Goal: Transaction & Acquisition: Purchase product/service

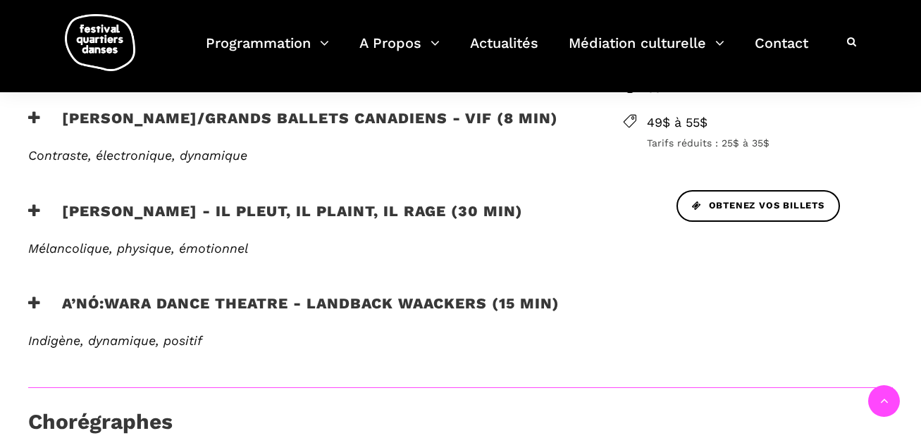
scroll to position [628, 0]
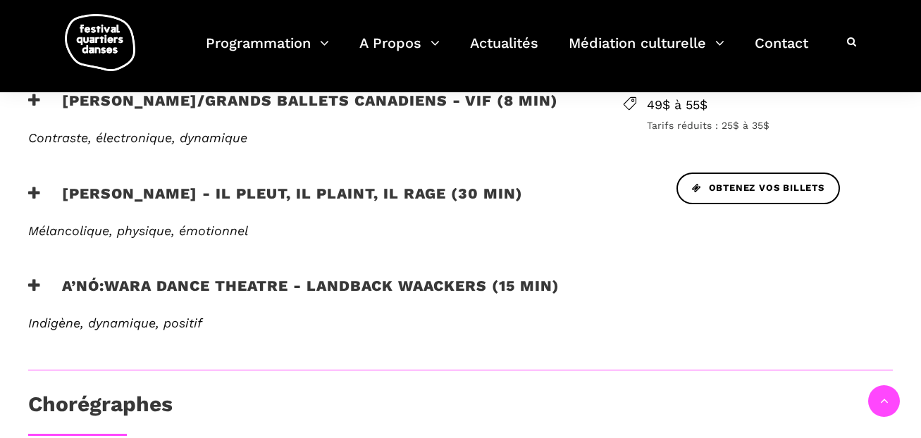
click at [356, 286] on h3 "A’nó:wara Dance Theatre - Landback Waackers (15 min)" at bounding box center [293, 294] width 531 height 35
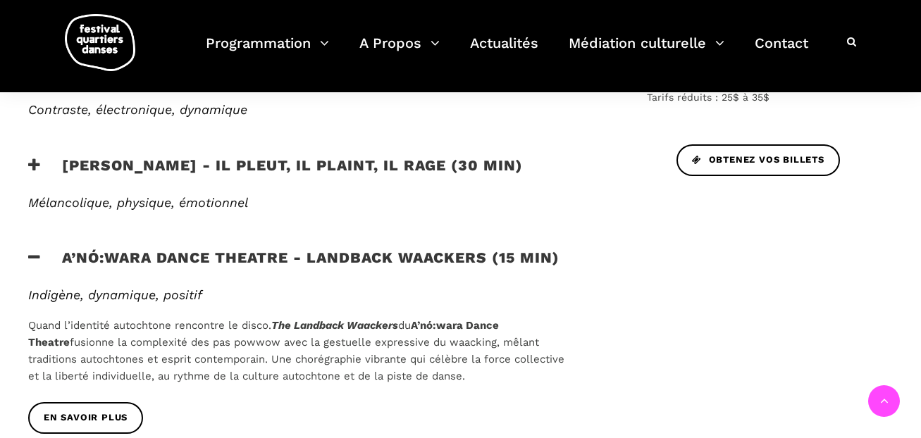
scroll to position [681, 0]
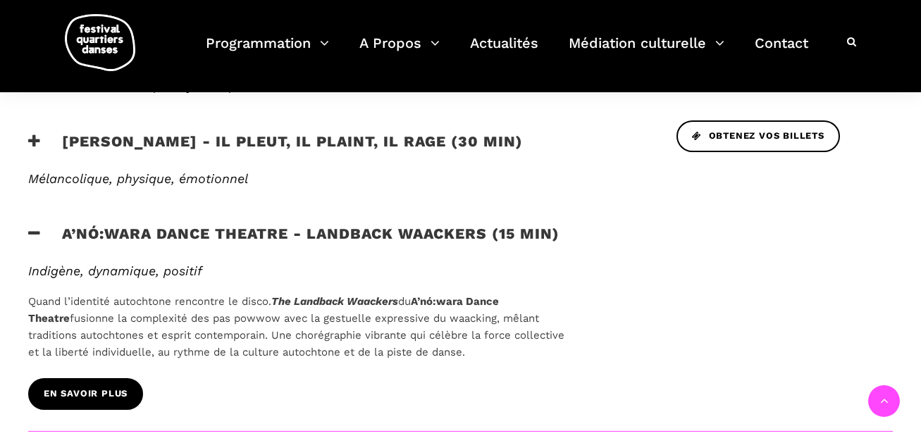
click at [100, 396] on span "EN SAVOIR PLUS" at bounding box center [86, 394] width 84 height 15
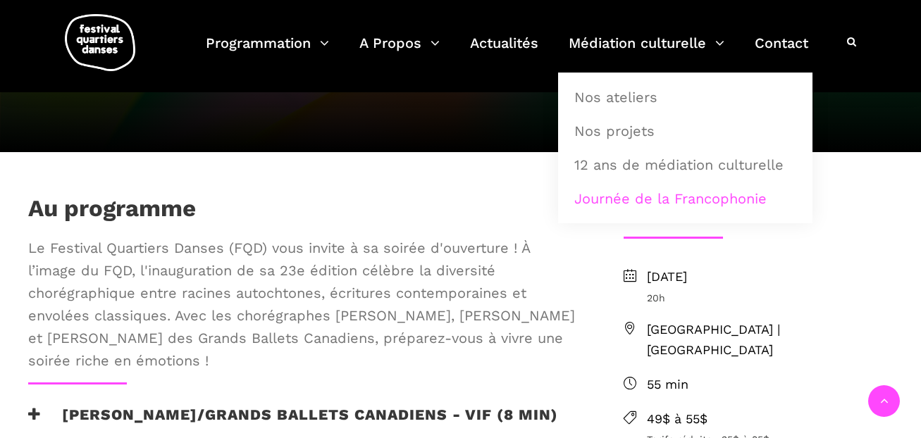
scroll to position [0, 0]
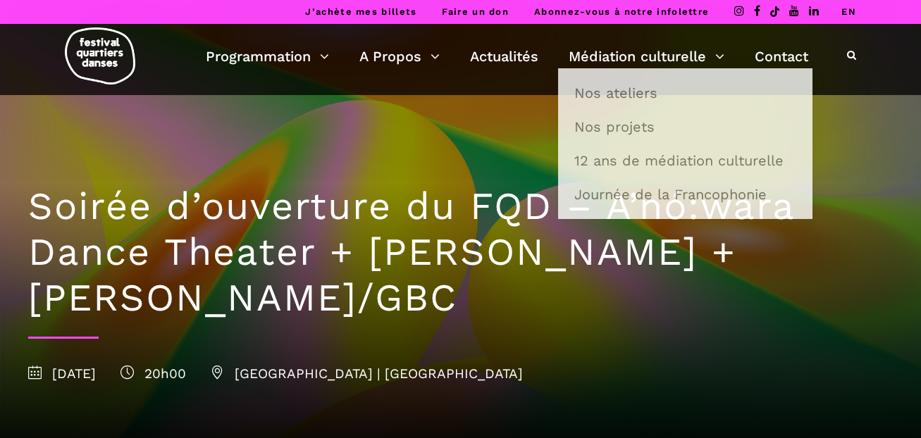
click at [852, 10] on link "EN" at bounding box center [848, 11] width 15 height 11
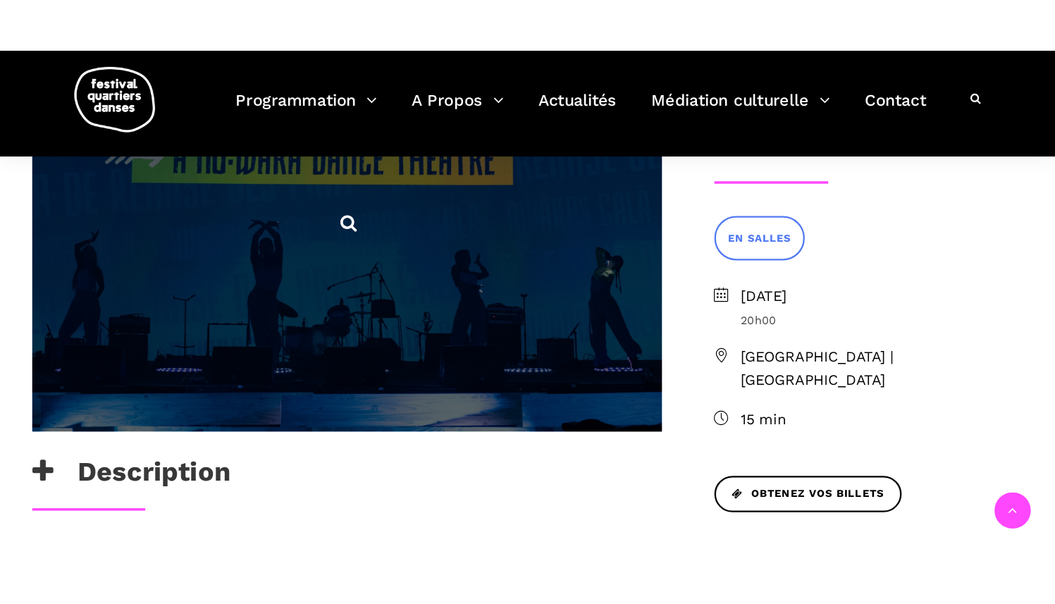
scroll to position [402, 0]
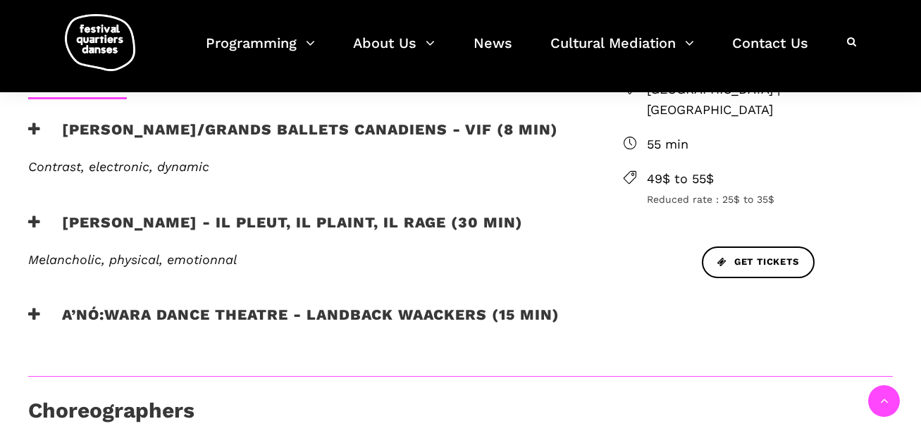
scroll to position [557, 0]
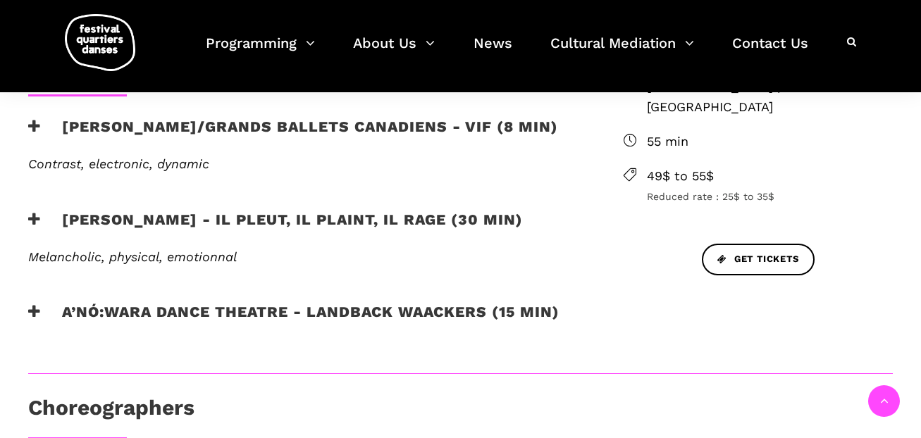
click at [360, 307] on h3 "A’nó:wara Dance Theatre - Landback Waackers (15 min)" at bounding box center [293, 320] width 531 height 35
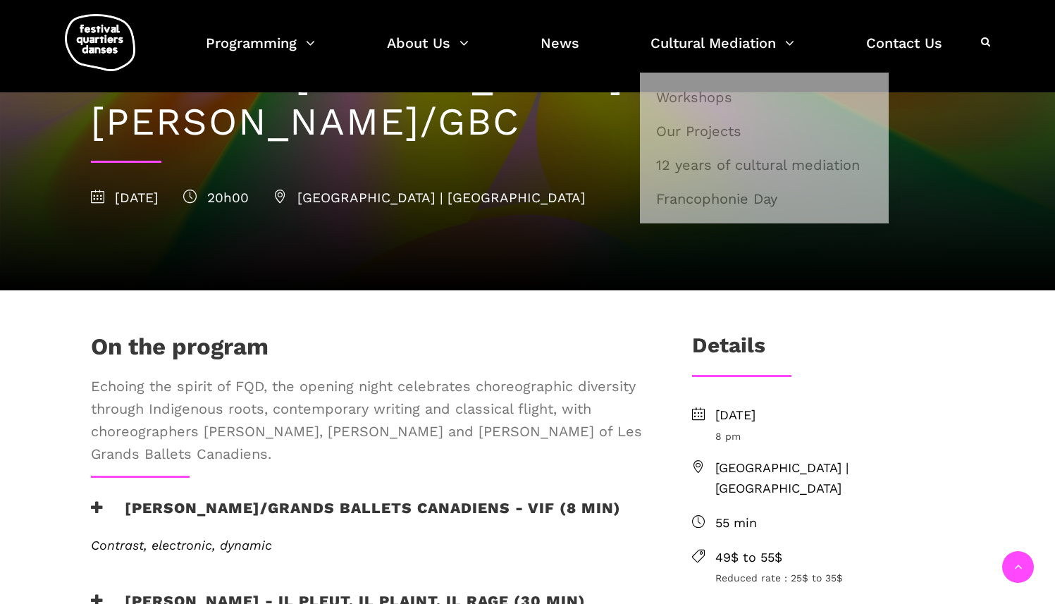
scroll to position [132, 0]
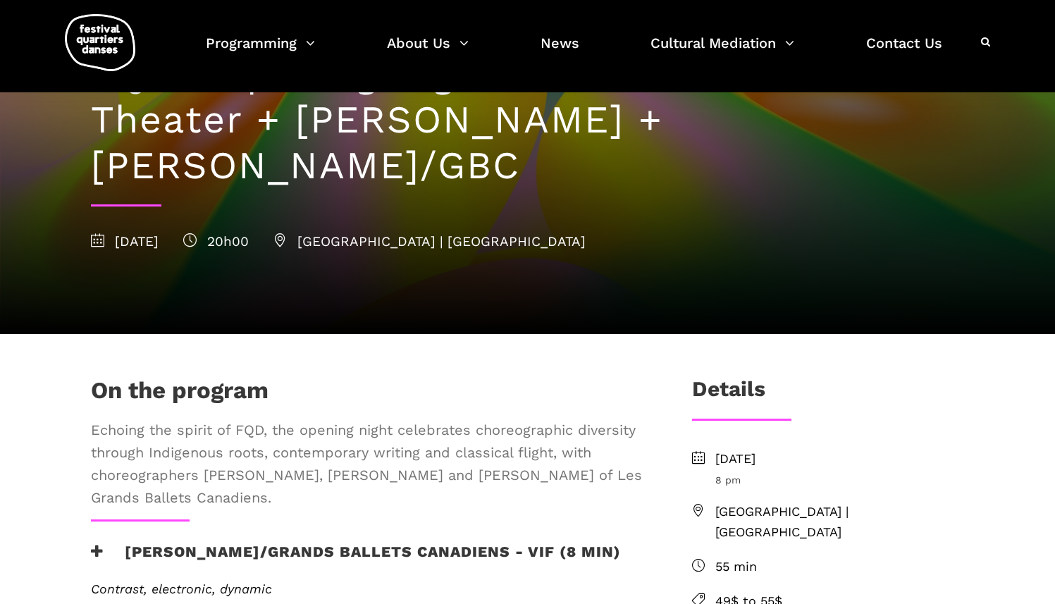
drag, startPoint x: 89, startPoint y: 428, endPoint x: 335, endPoint y: 504, distance: 256.5
click at [335, 437] on div "On the program Echoing the spirit of FQD, the opening night celebrates choreogr…" at bounding box center [368, 447] width 583 height 143
copy span "Echoing the spirit of FQD, the opening night celebrates choreographic diversity…"
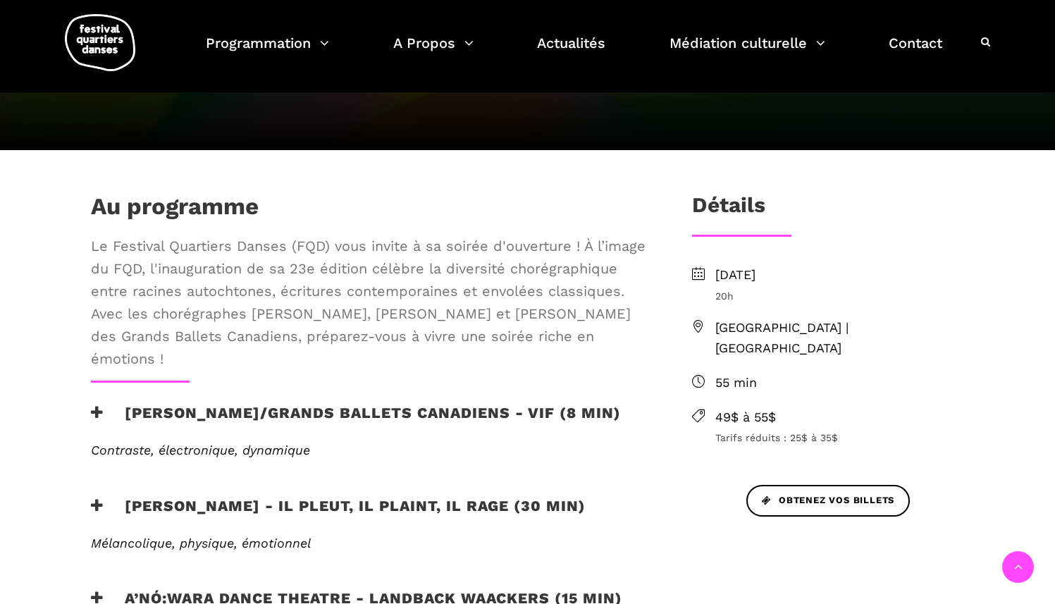
scroll to position [318, 0]
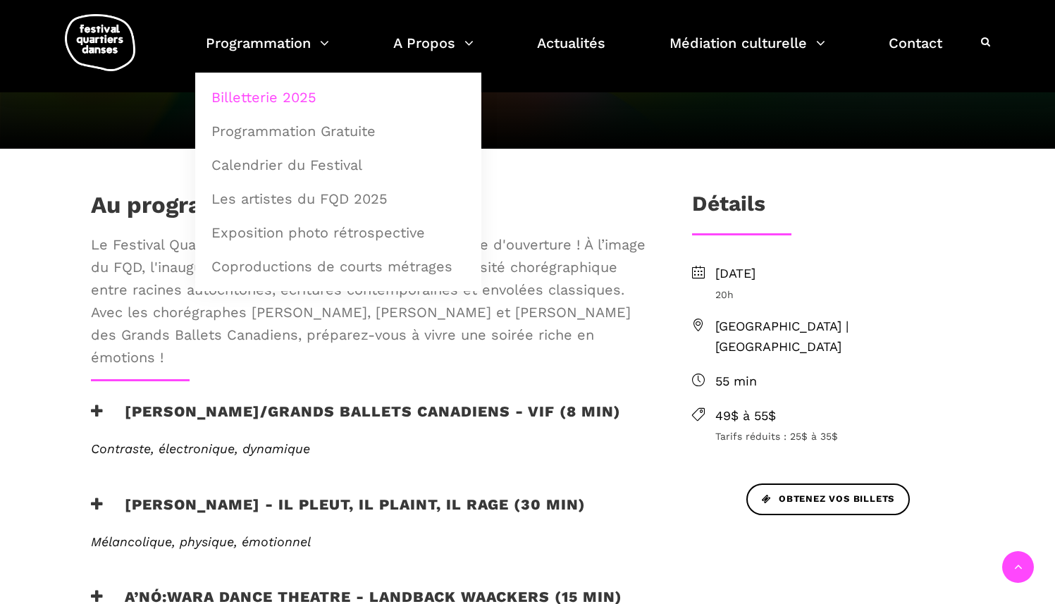
click at [297, 103] on link "Billetterie 2025" at bounding box center [338, 97] width 271 height 32
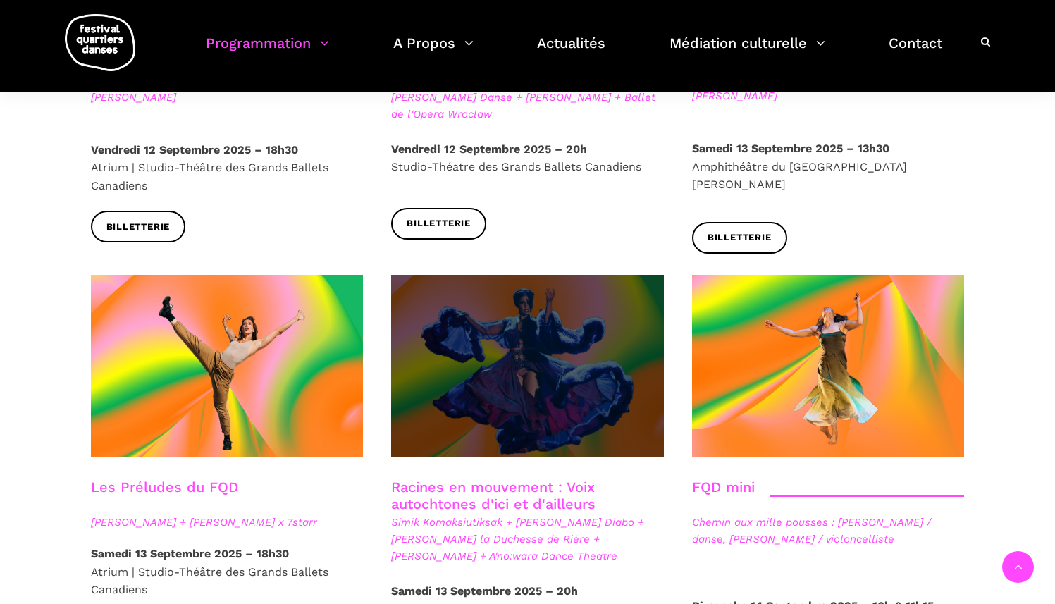
scroll to position [1851, 0]
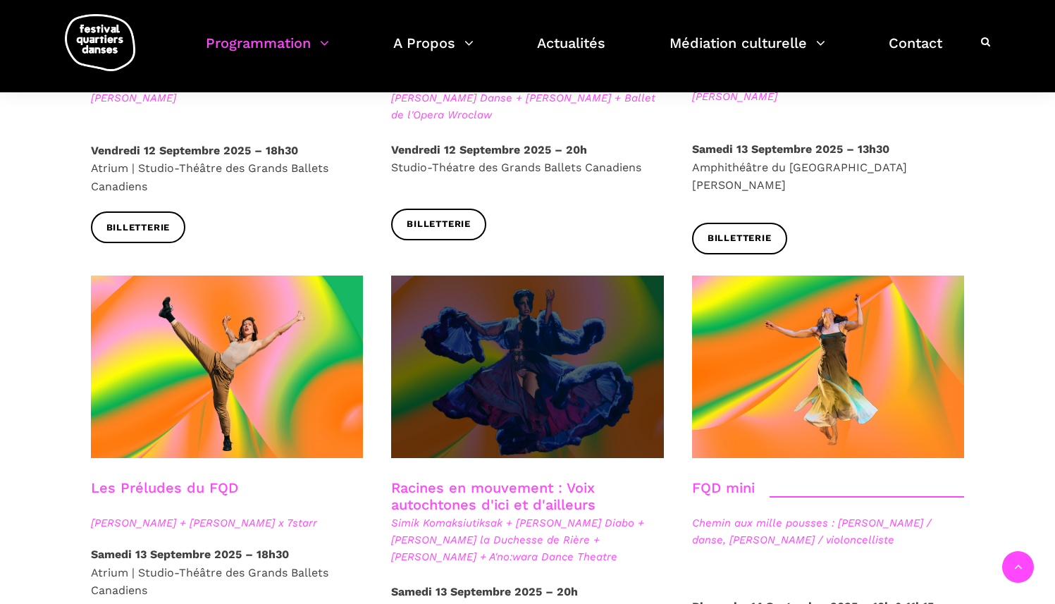
click at [499, 323] on span at bounding box center [527, 366] width 273 height 182
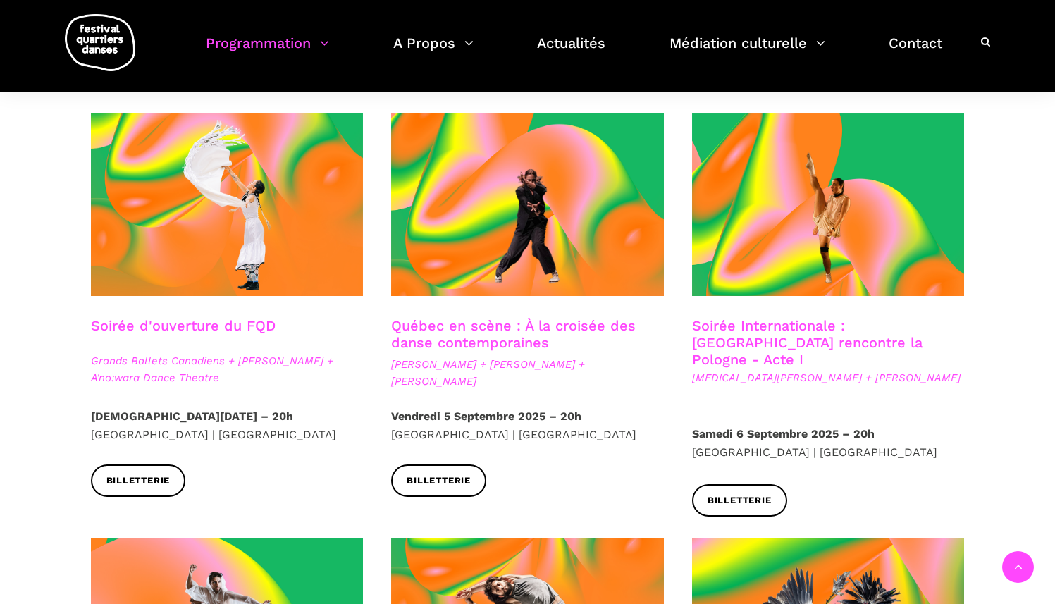
scroll to position [329, 0]
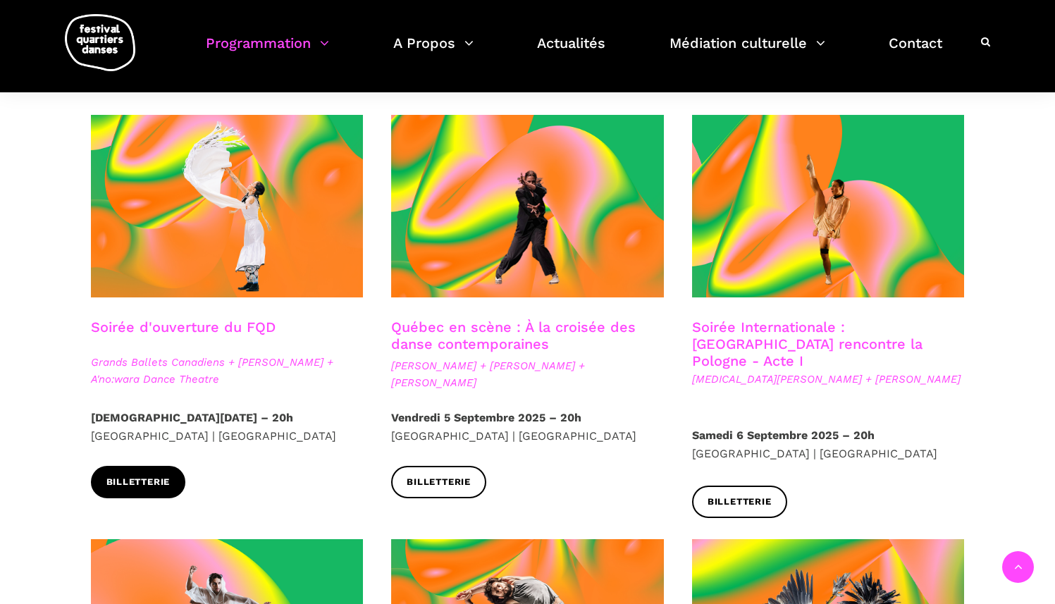
click at [156, 485] on span "Billetterie" at bounding box center [138, 482] width 64 height 15
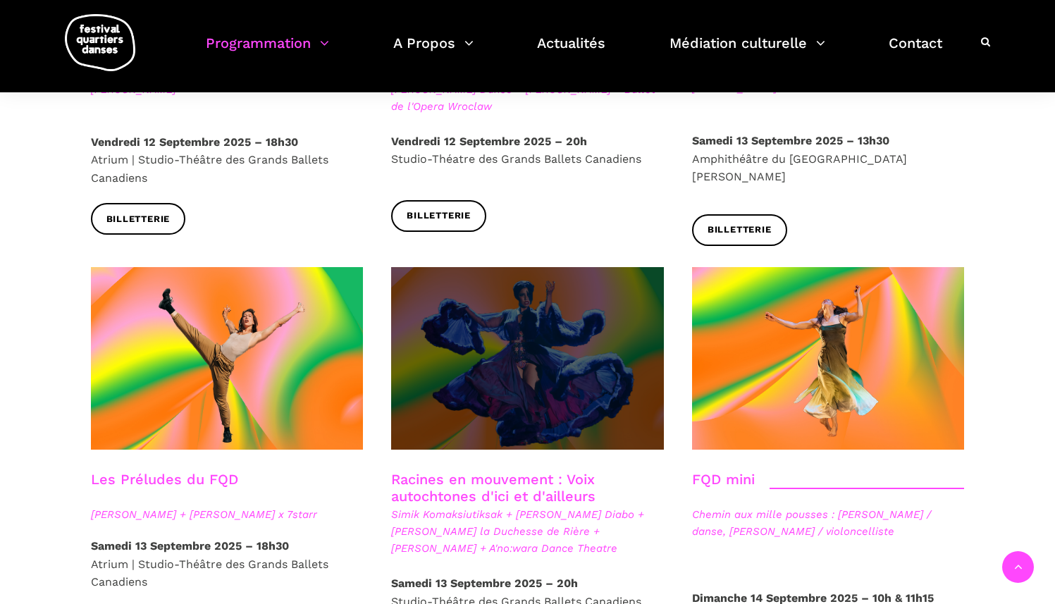
scroll to position [1856, 0]
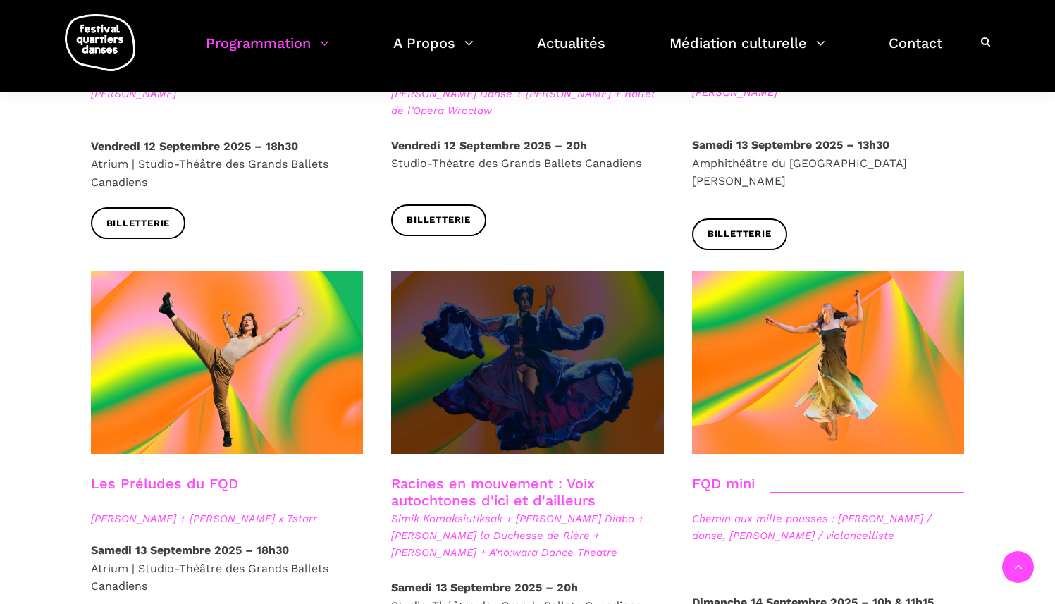
click at [562, 309] on span at bounding box center [527, 362] width 273 height 182
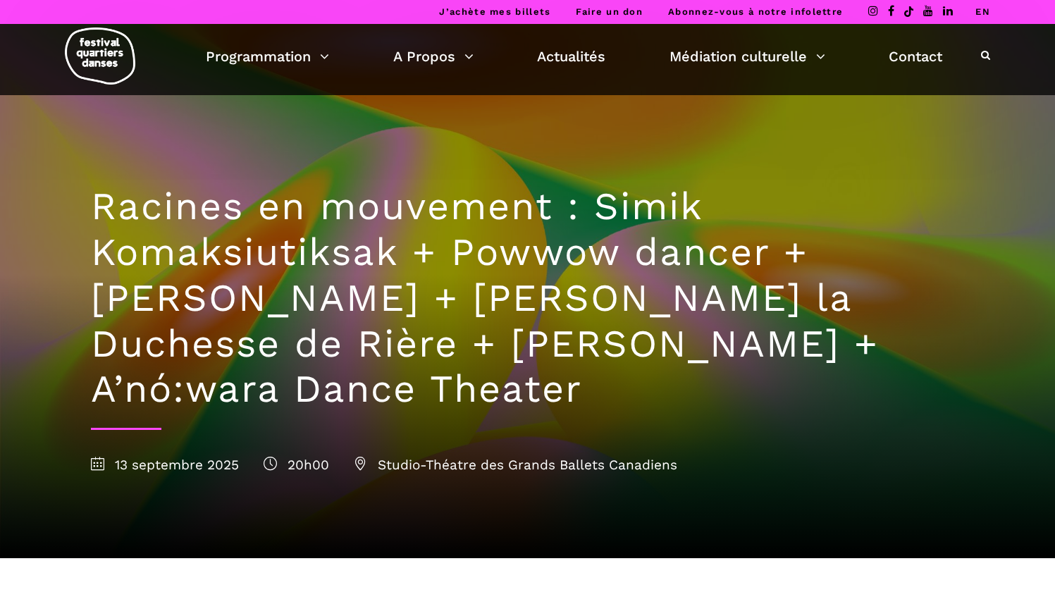
click at [982, 8] on link "EN" at bounding box center [982, 11] width 15 height 11
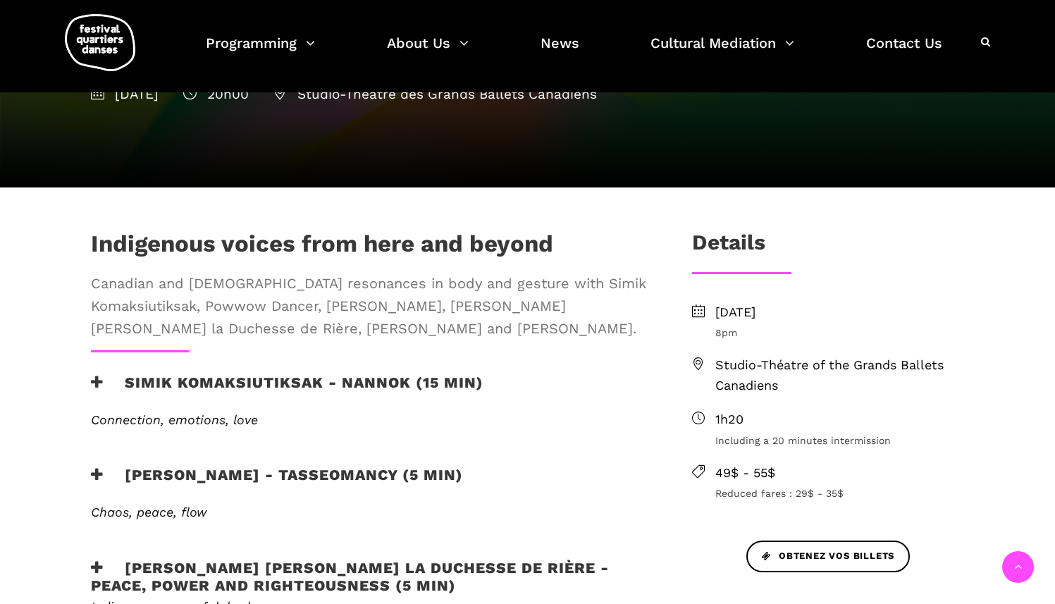
scroll to position [349, 0]
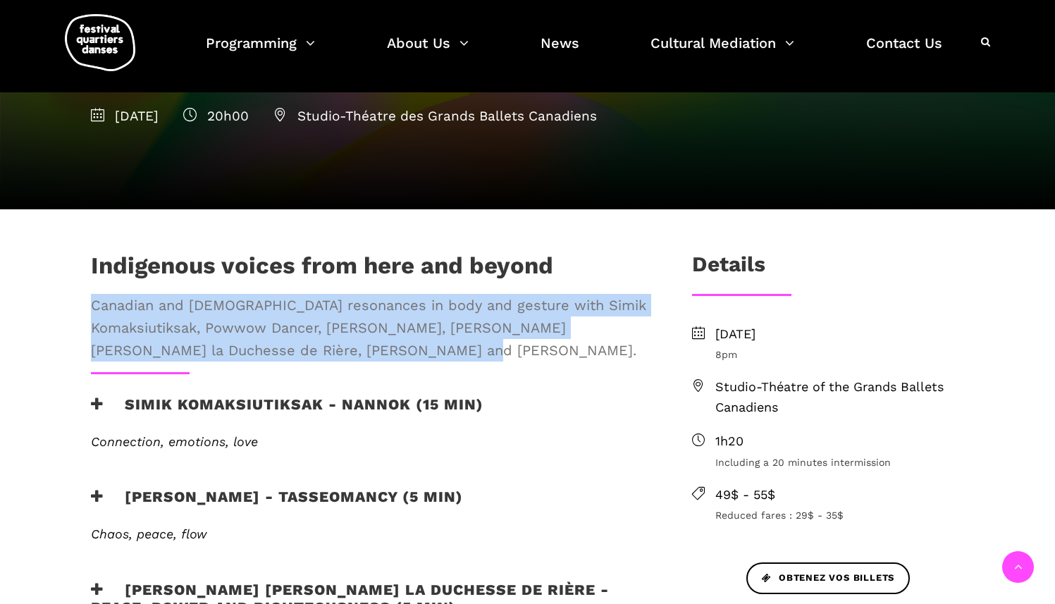
drag, startPoint x: 89, startPoint y: 257, endPoint x: 337, endPoint y: 320, distance: 255.1
click at [337, 320] on div "[DEMOGRAPHIC_DATA] voices from here and beyond Canadian and [DEMOGRAPHIC_DATA] …" at bounding box center [368, 311] width 583 height 120
copy span "Canadian and [DEMOGRAPHIC_DATA] resonances in body and gesture with Simik Komak…"
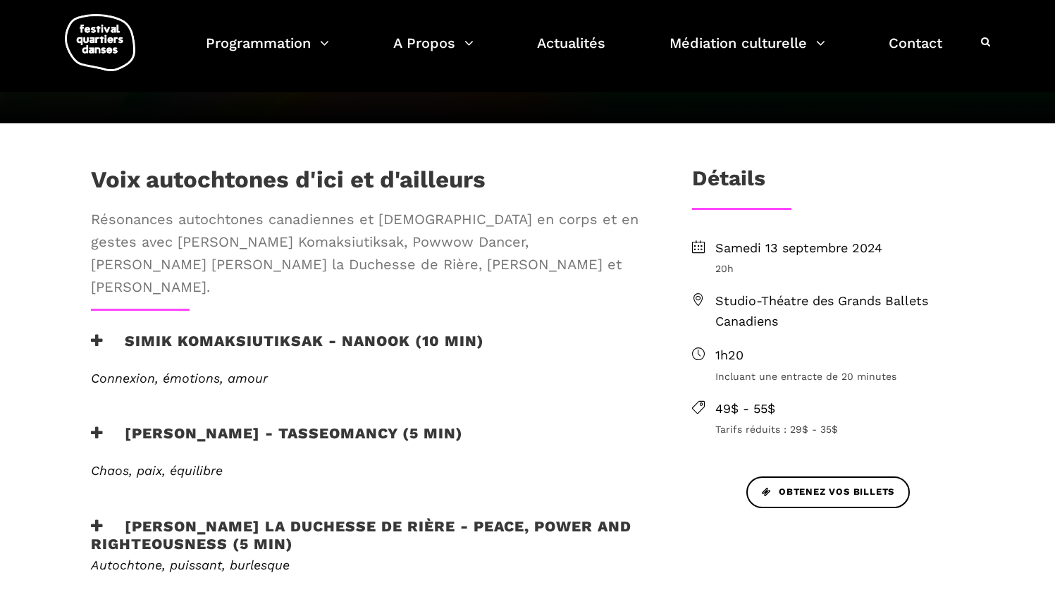
scroll to position [506, 0]
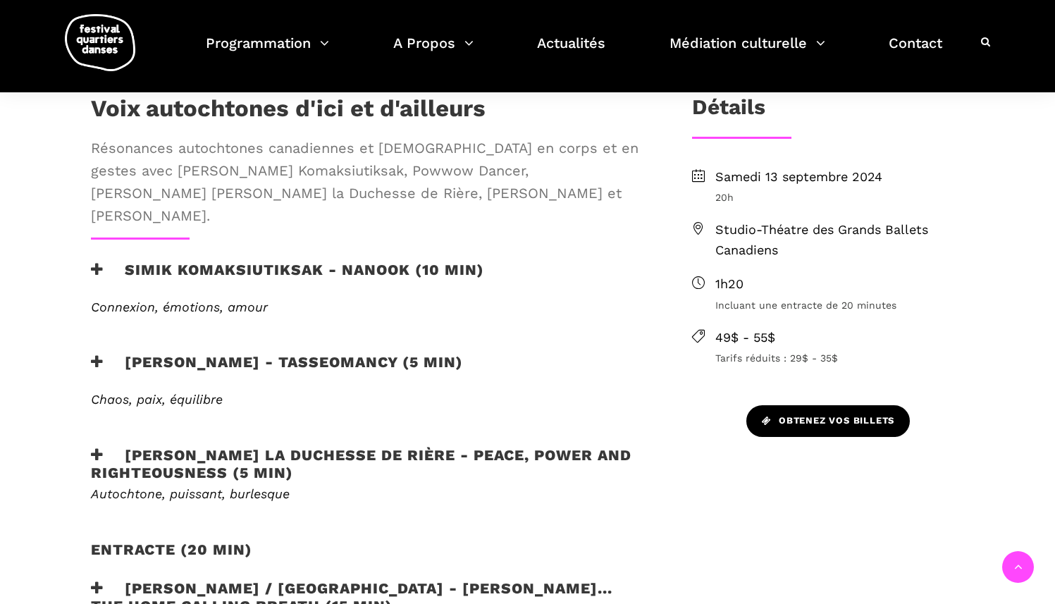
click at [835, 424] on span "Obtenez vos billets" at bounding box center [828, 421] width 132 height 15
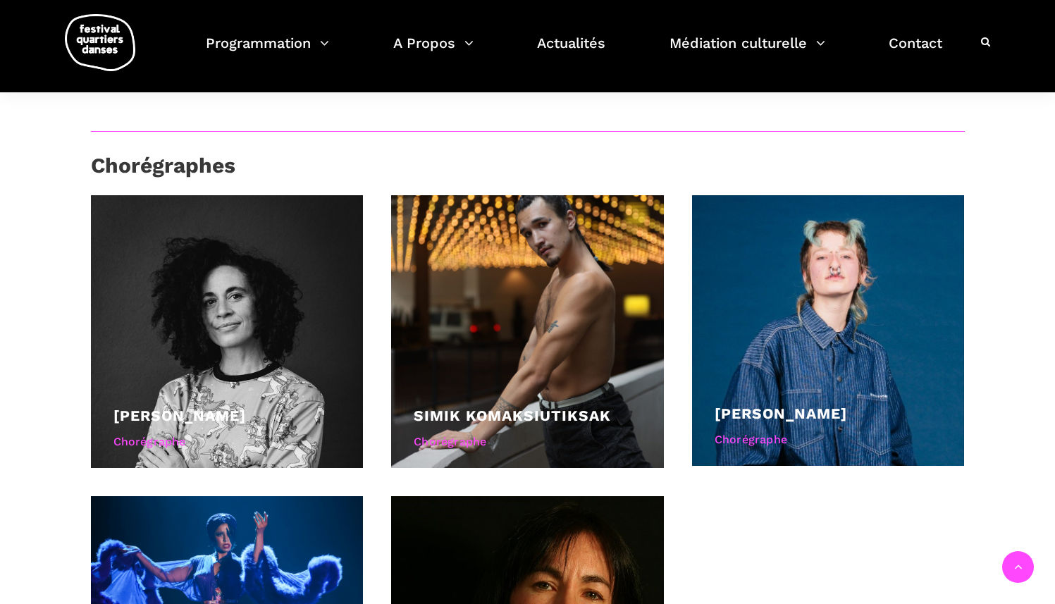
scroll to position [1355, 0]
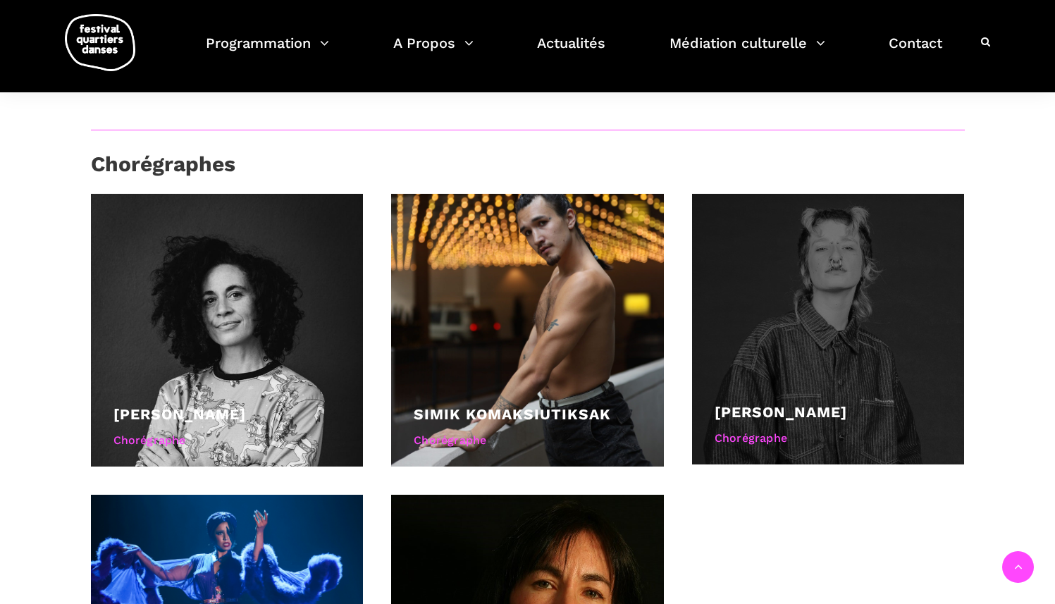
click at [879, 322] on div at bounding box center [828, 329] width 273 height 271
click at [857, 429] on div "Chorégraphe" at bounding box center [828, 438] width 228 height 18
click at [763, 429] on div "Chorégraphe" at bounding box center [828, 438] width 228 height 18
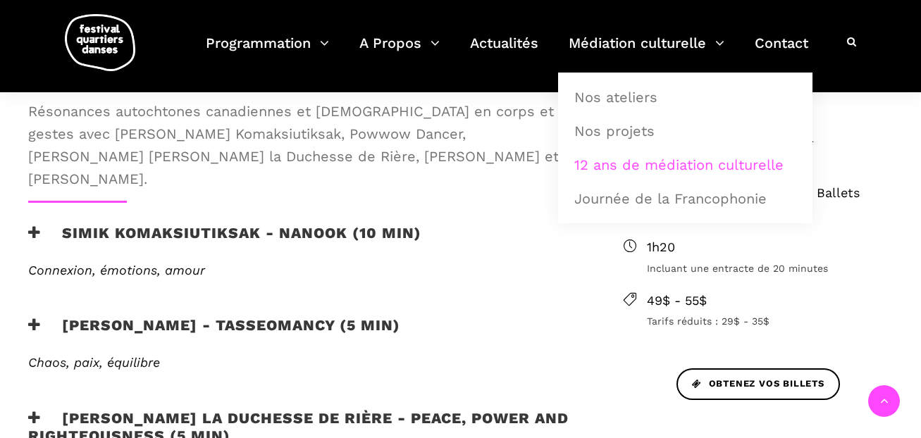
scroll to position [549, 0]
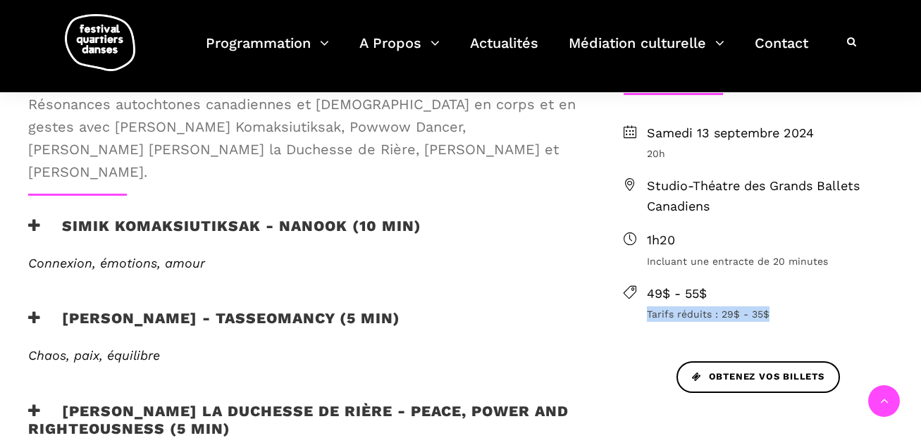
drag, startPoint x: 766, startPoint y: 314, endPoint x: 642, endPoint y: 306, distance: 123.5
click at [642, 306] on li "49$ - 55$ Tarifs réduits : 29$ - 35$" at bounding box center [757, 303] width 269 height 39
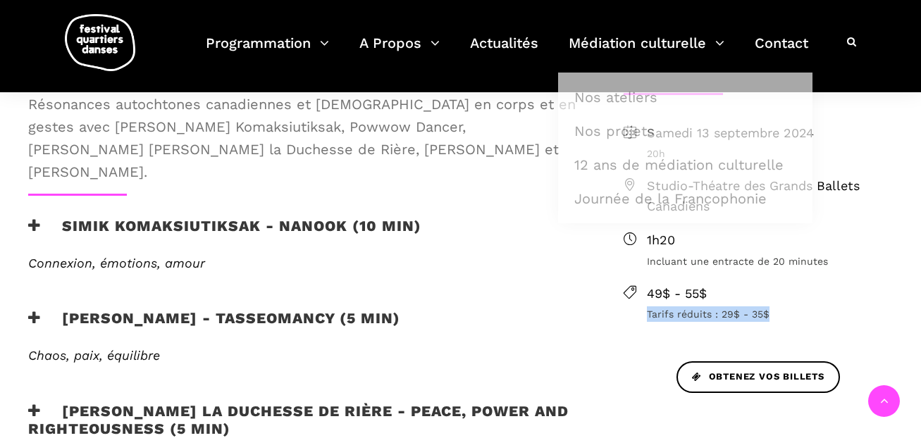
copy span "Tarifs réduits : 29$ - 35$"
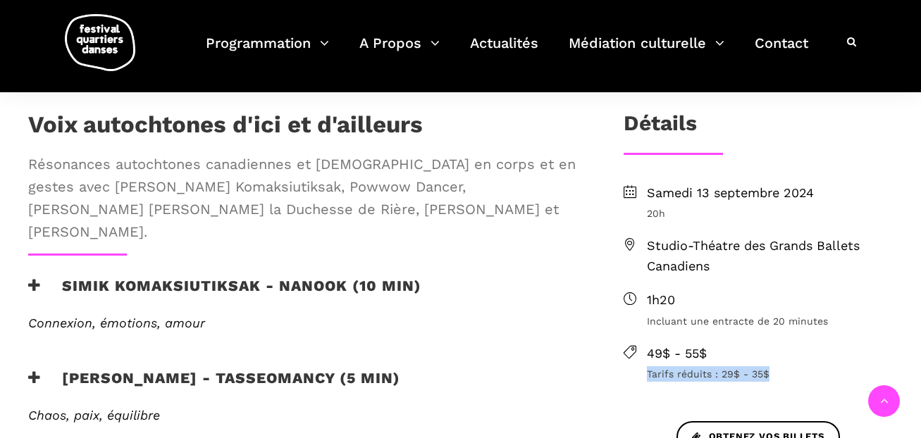
scroll to position [493, 0]
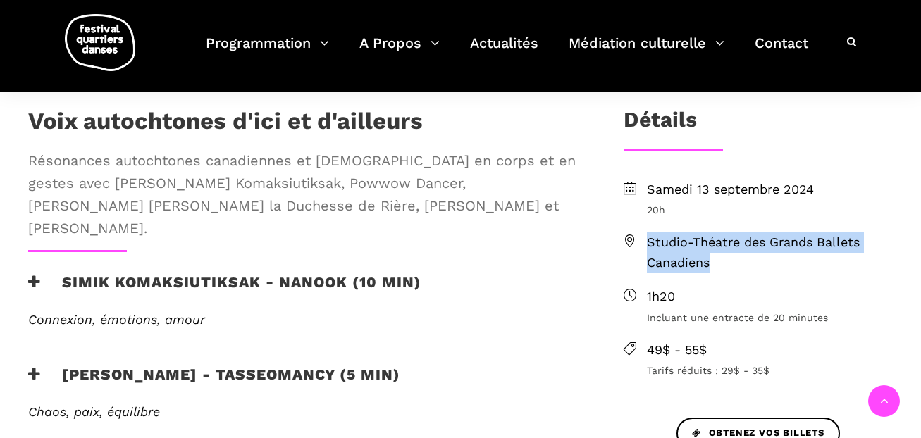
drag, startPoint x: 718, startPoint y: 267, endPoint x: 647, endPoint y: 242, distance: 75.5
click at [647, 242] on span "Studio-Théatre des Grands Ballets Canadiens" at bounding box center [770, 252] width 246 height 41
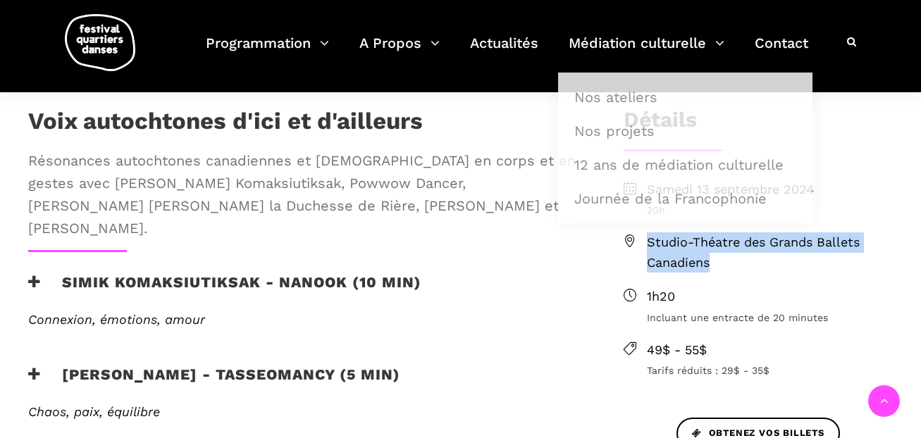
copy span "Studio-Théatre des Grands Ballets Canadiens"
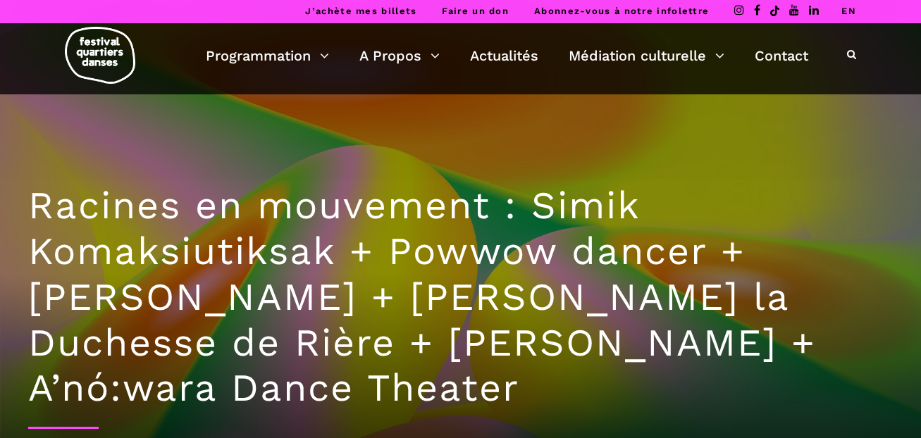
scroll to position [0, 0]
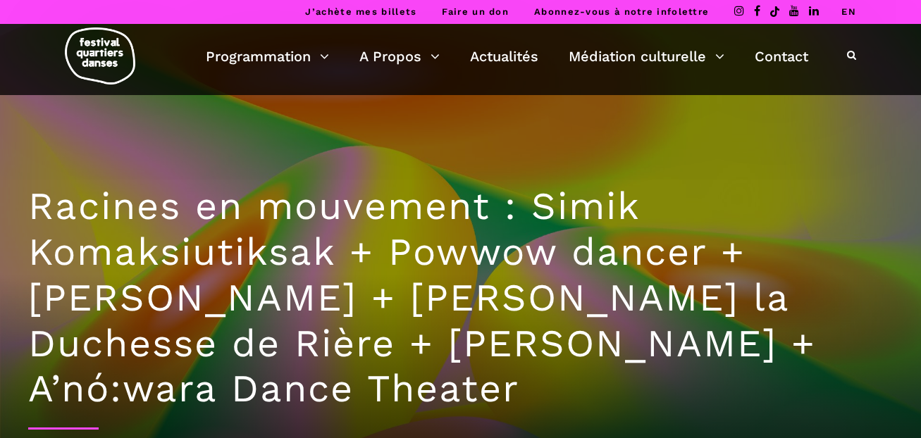
click at [850, 11] on link "EN" at bounding box center [848, 11] width 15 height 11
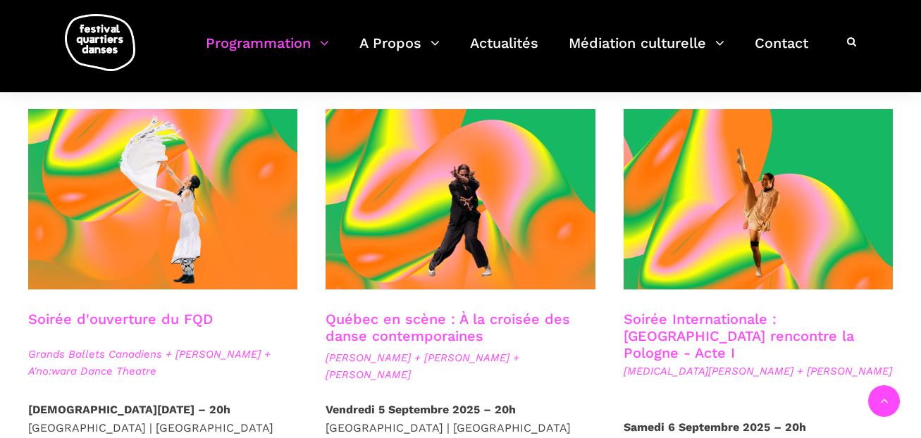
scroll to position [321, 0]
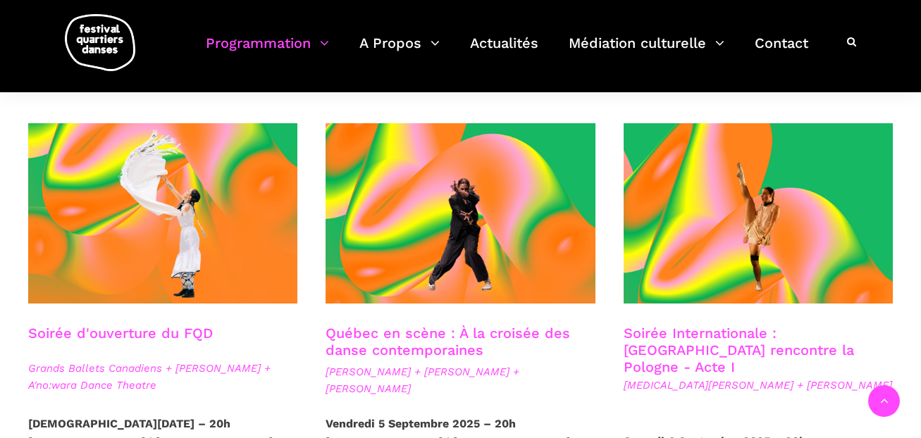
click at [246, 258] on span at bounding box center [162, 213] width 269 height 180
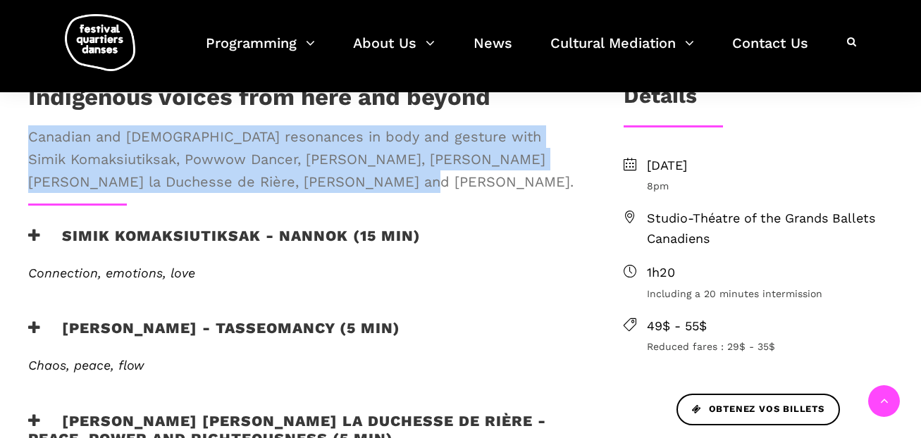
scroll to position [514, 0]
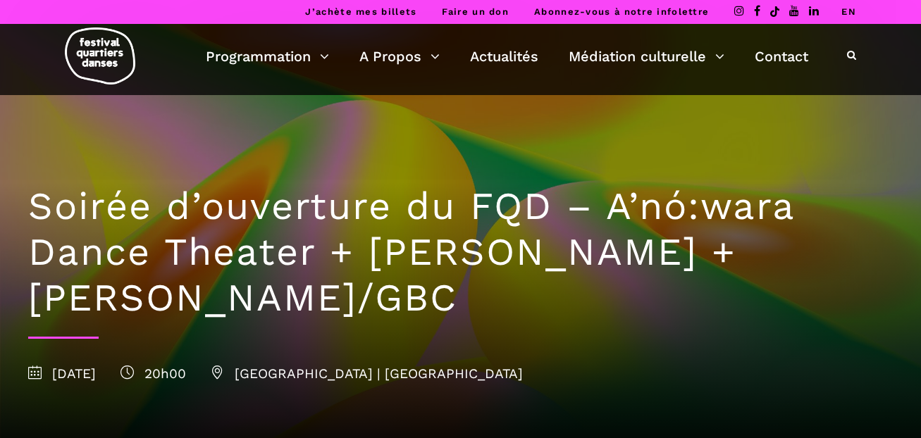
click at [852, 8] on link "EN" at bounding box center [848, 11] width 15 height 11
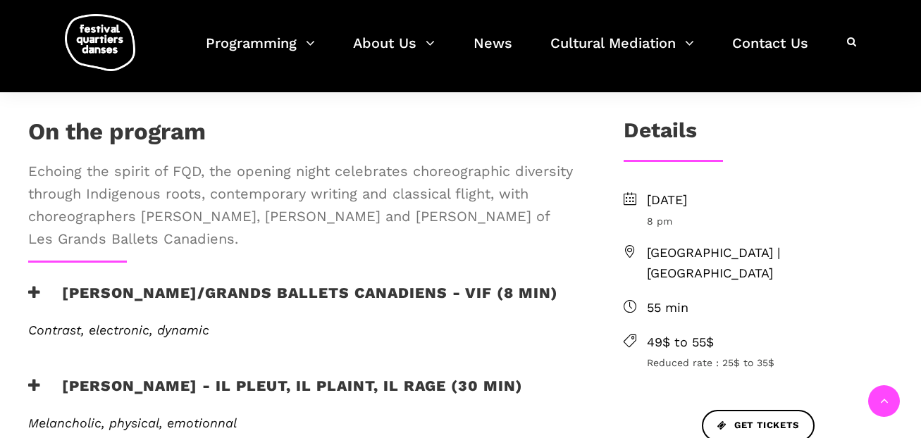
scroll to position [388, 0]
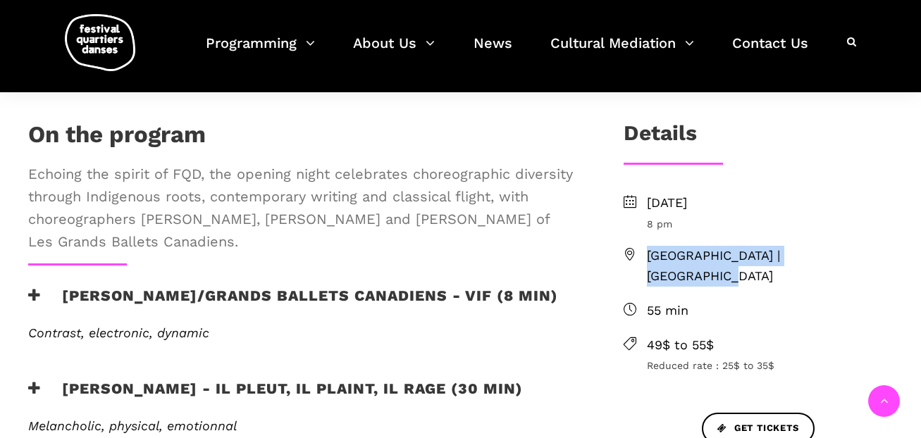
drag, startPoint x: 848, startPoint y: 257, endPoint x: 643, endPoint y: 249, distance: 205.2
click at [643, 249] on li "[GEOGRAPHIC_DATA] | [GEOGRAPHIC_DATA]" at bounding box center [757, 266] width 269 height 41
copy span "[GEOGRAPHIC_DATA] | [GEOGRAPHIC_DATA]"
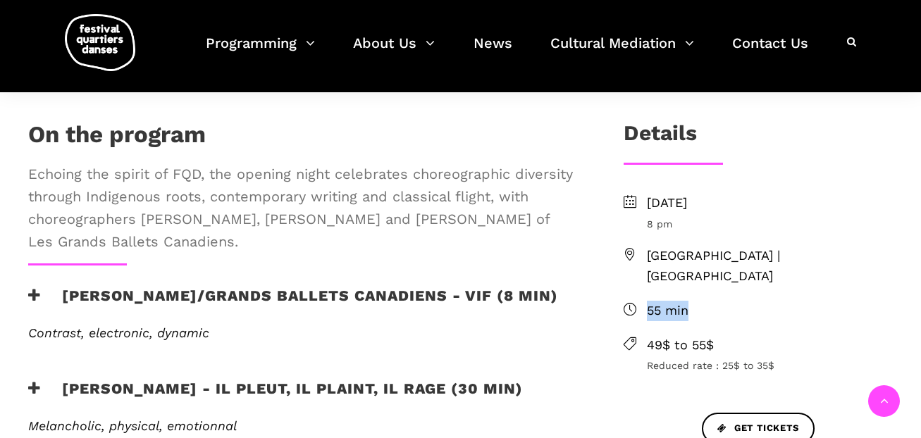
drag, startPoint x: 692, startPoint y: 290, endPoint x: 649, endPoint y: 287, distance: 43.1
click at [649, 301] on span "55 min" at bounding box center [770, 311] width 246 height 20
copy span "55 min"
drag, startPoint x: 657, startPoint y: 321, endPoint x: 643, endPoint y: 322, distance: 13.4
click at [643, 335] on li "49$ to 55$ Reduced rate : 25$ to 35$" at bounding box center [757, 354] width 269 height 39
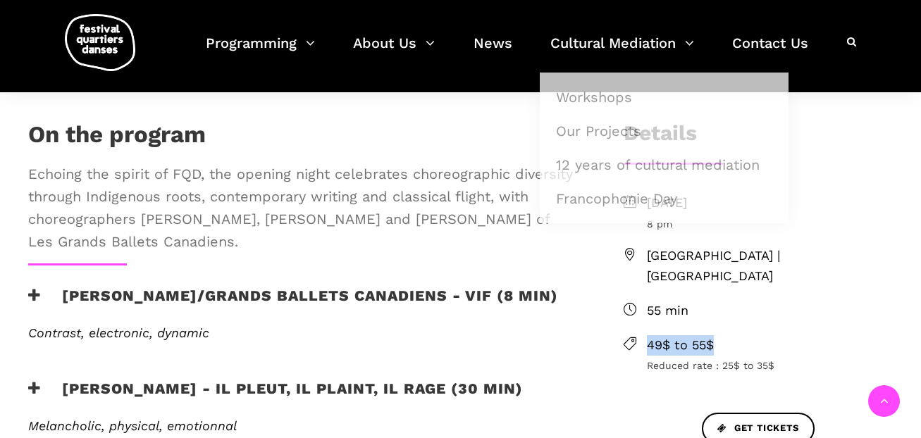
copy span "49$ to 55$"
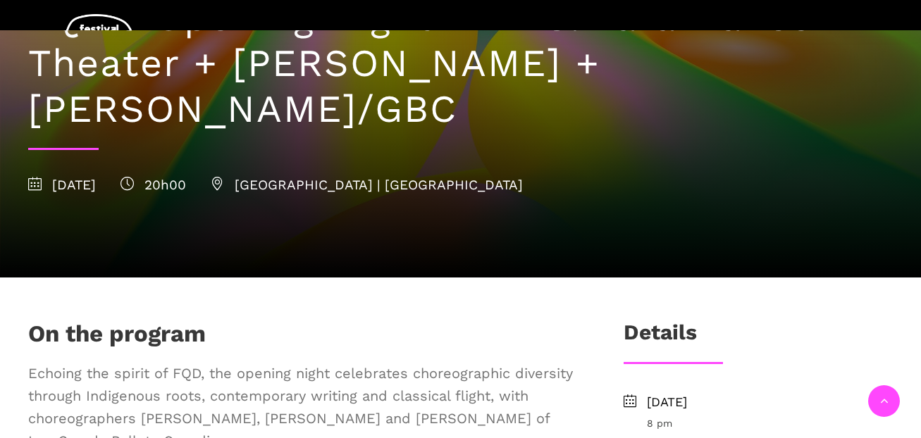
scroll to position [265, 0]
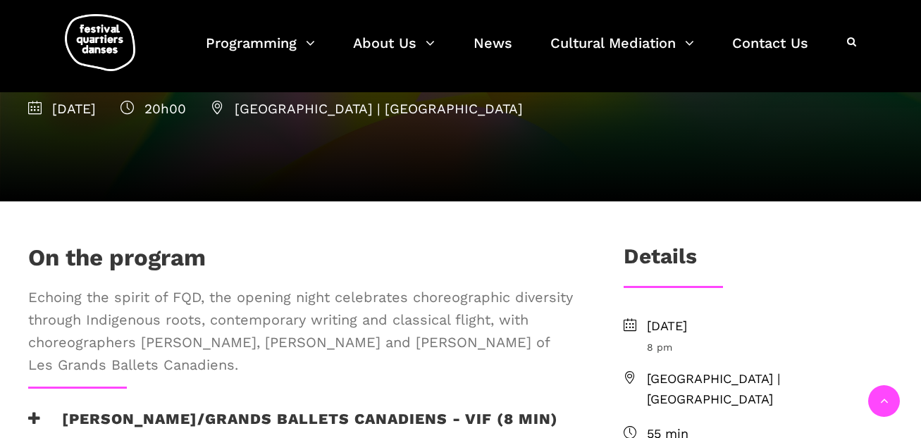
click at [261, 368] on span "Echoing the spirit of FQD, the opening night celebrates choreographic diversity…" at bounding box center [302, 331] width 549 height 90
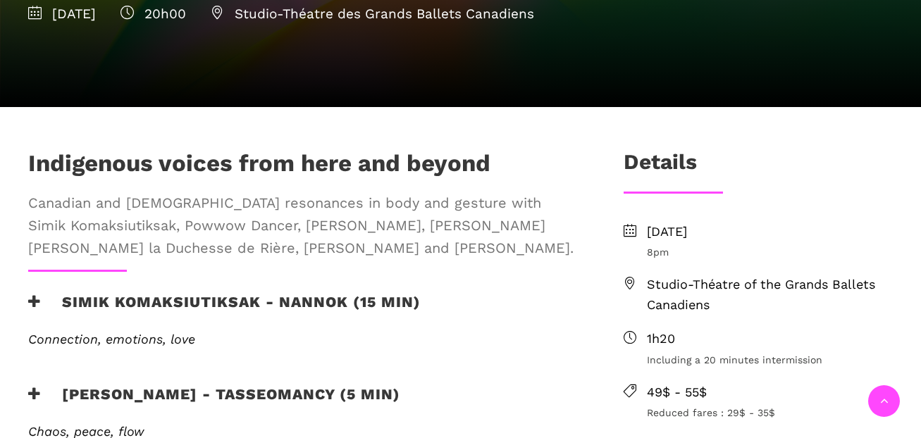
scroll to position [428, 0]
